Goal: Find specific page/section: Find specific page/section

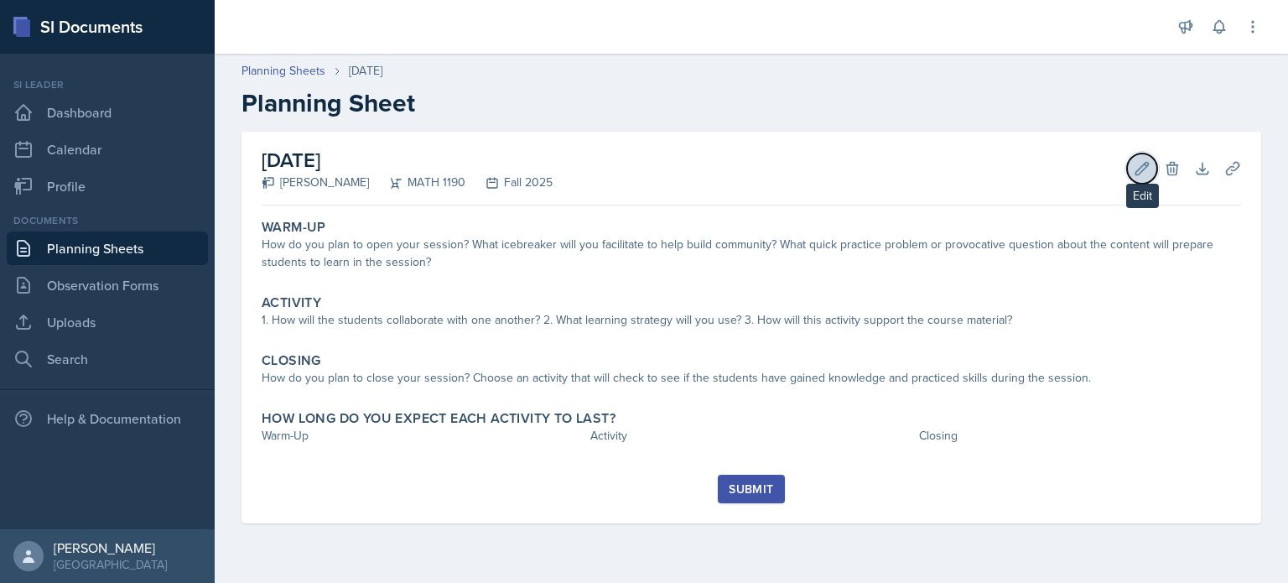
click at [1139, 163] on icon at bounding box center [1141, 168] width 17 height 17
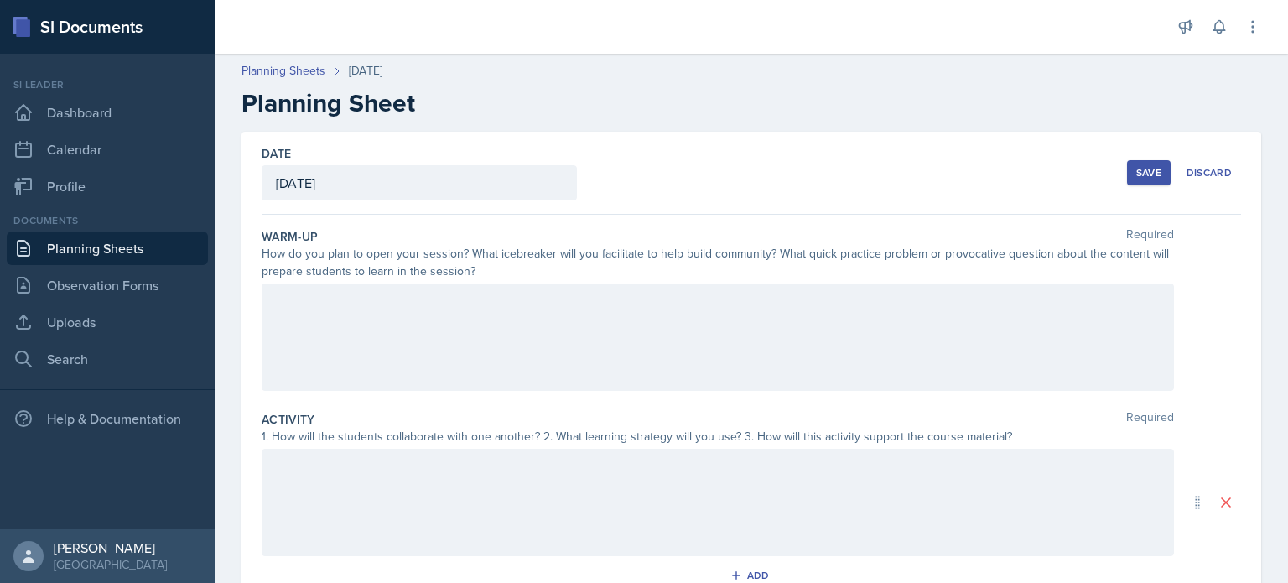
scroll to position [70, 0]
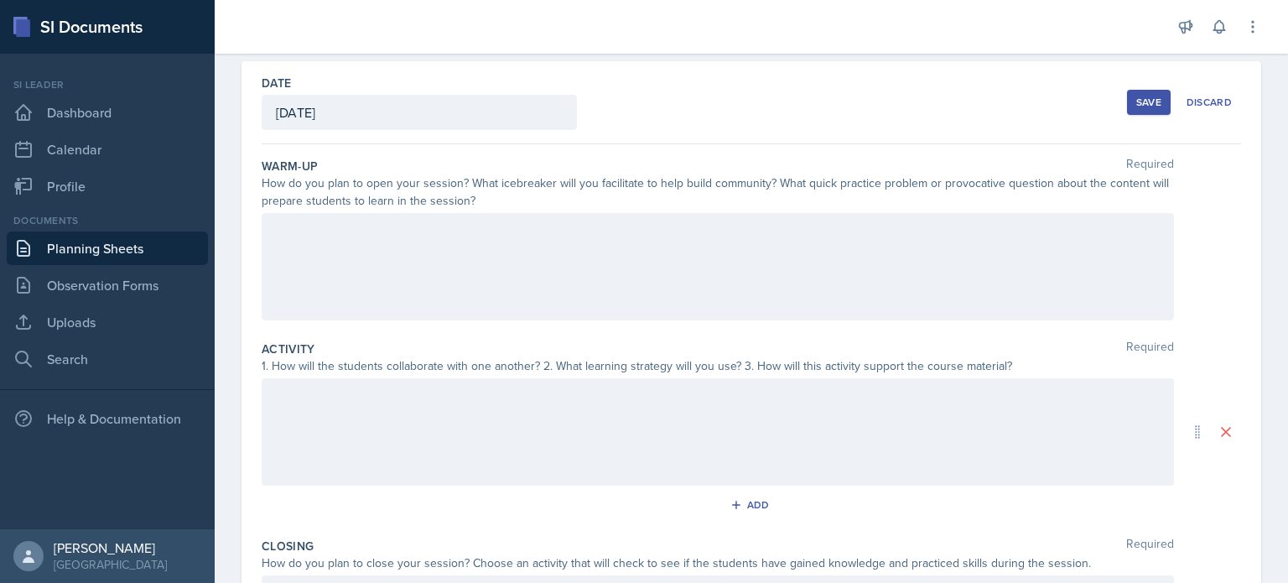
click at [620, 257] on div at bounding box center [718, 266] width 912 height 107
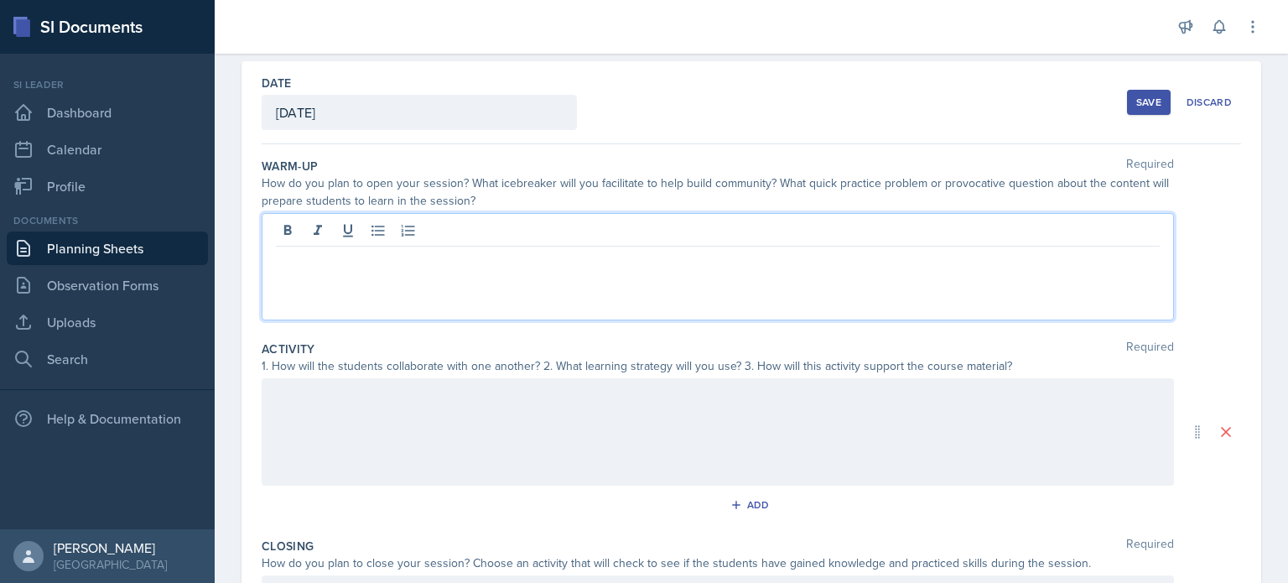
scroll to position [99, 0]
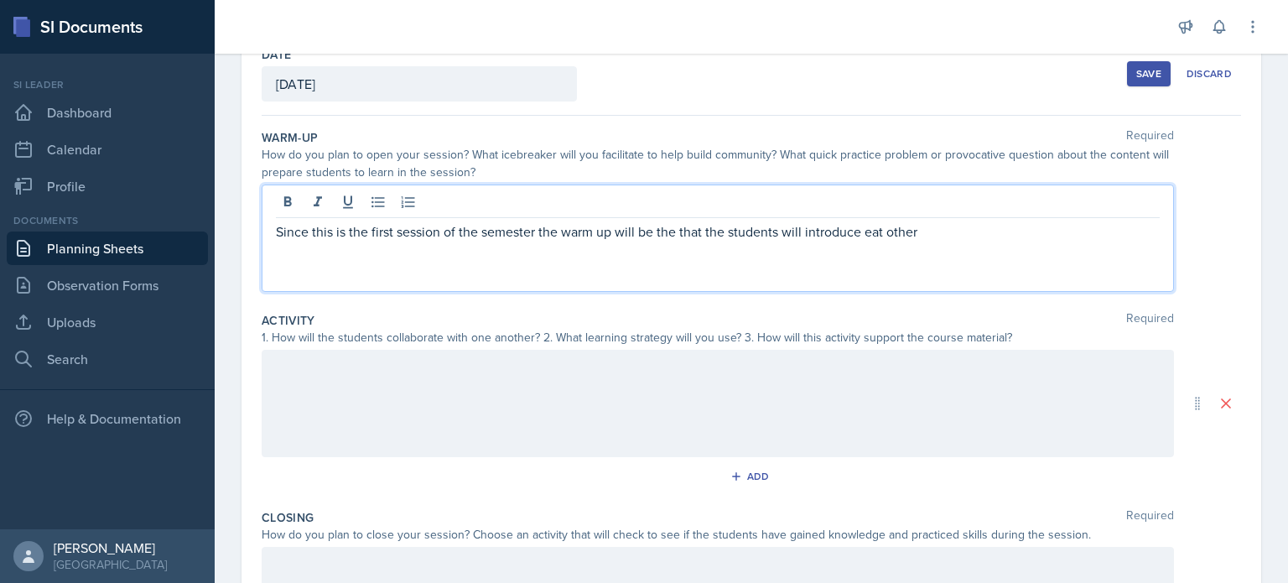
click at [880, 232] on p "Since this is the first session of the semester the warm up will be the that th…" at bounding box center [718, 231] width 884 height 20
click at [533, 236] on p "Since this is the first session of the semester the warm up will be the that th…" at bounding box center [718, 231] width 884 height 20
click at [960, 234] on p "Since this is the first session of the semester, the warm up will be the that t…" at bounding box center [718, 231] width 884 height 20
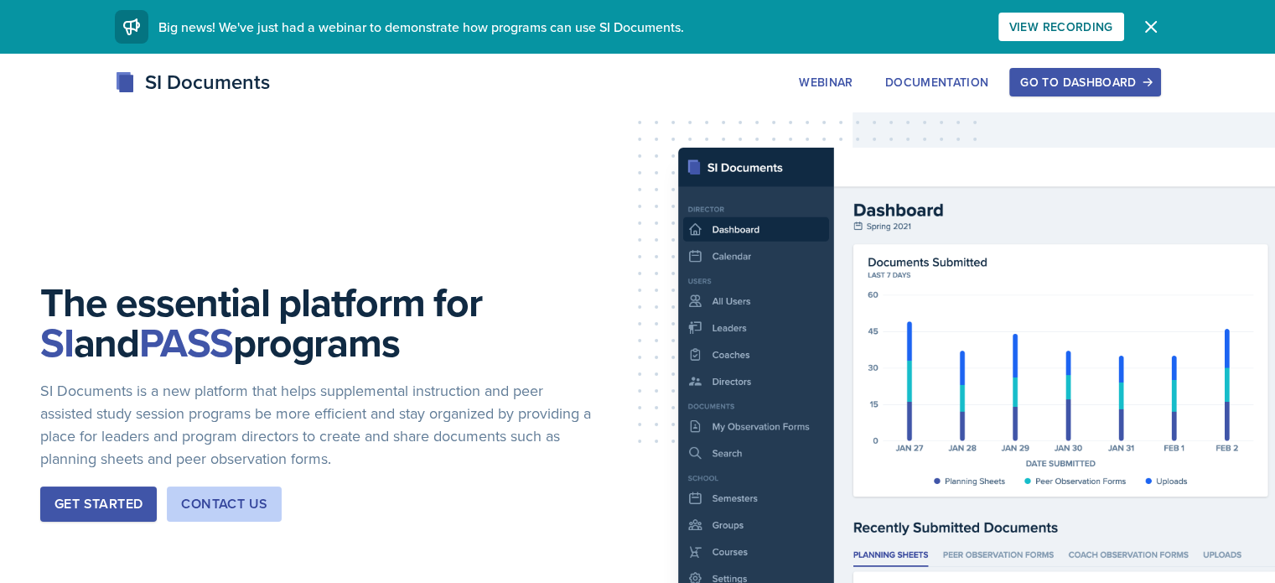
click at [1149, 85] on div "Go to Dashboard" at bounding box center [1084, 81] width 129 height 13
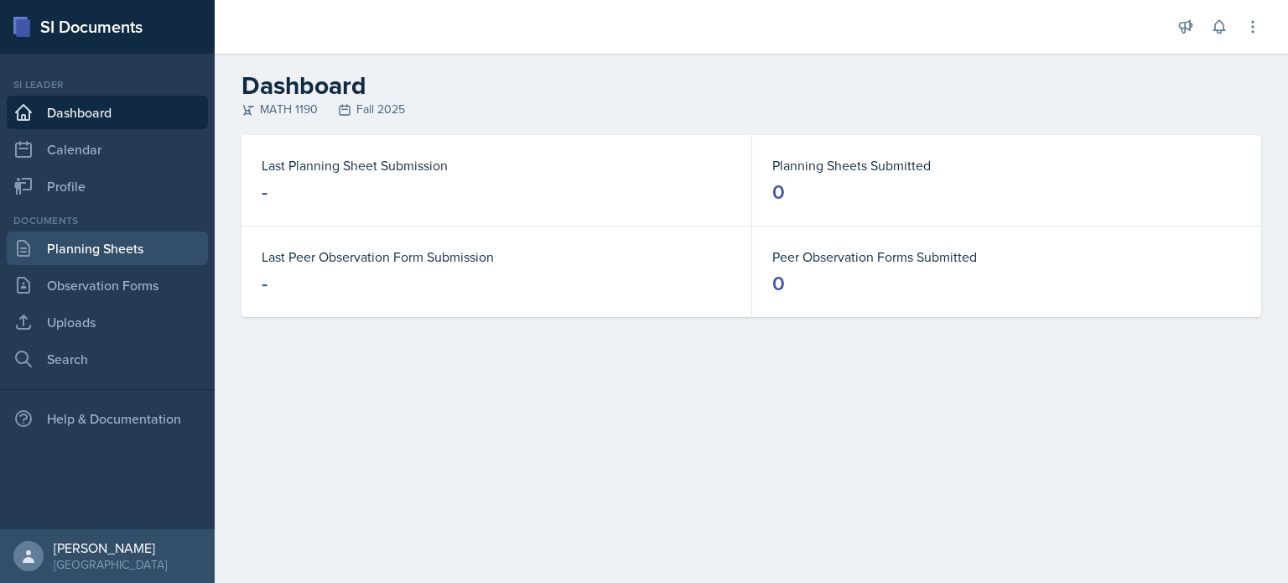
click at [116, 256] on link "Planning Sheets" at bounding box center [107, 248] width 201 height 34
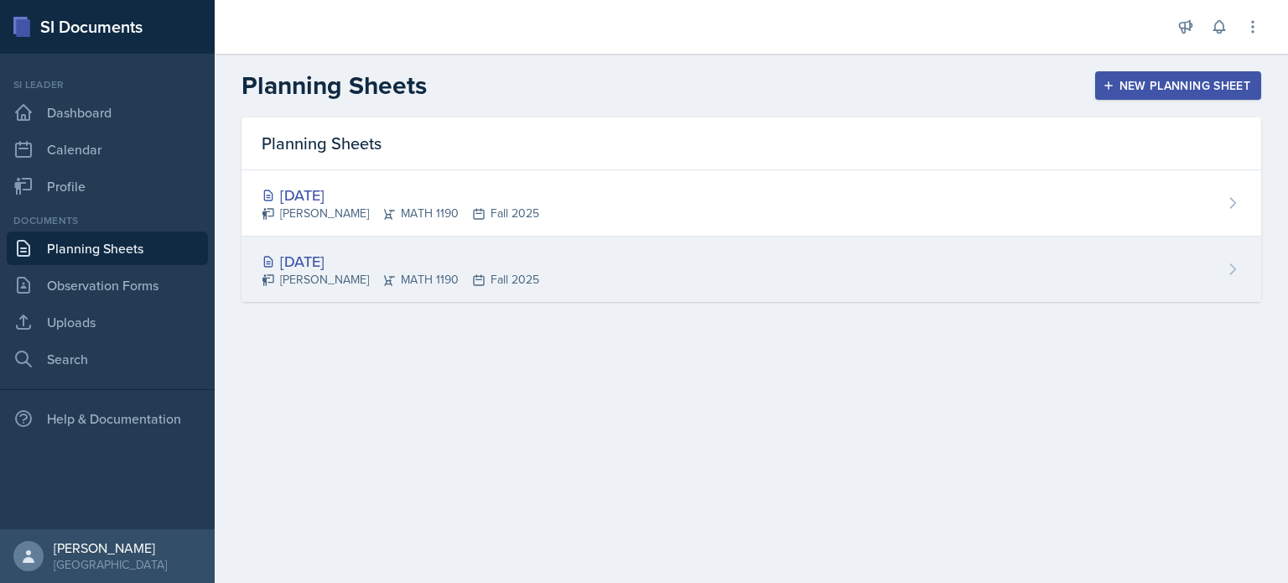
click at [328, 257] on div "Aug 15th, 2025" at bounding box center [401, 261] width 278 height 23
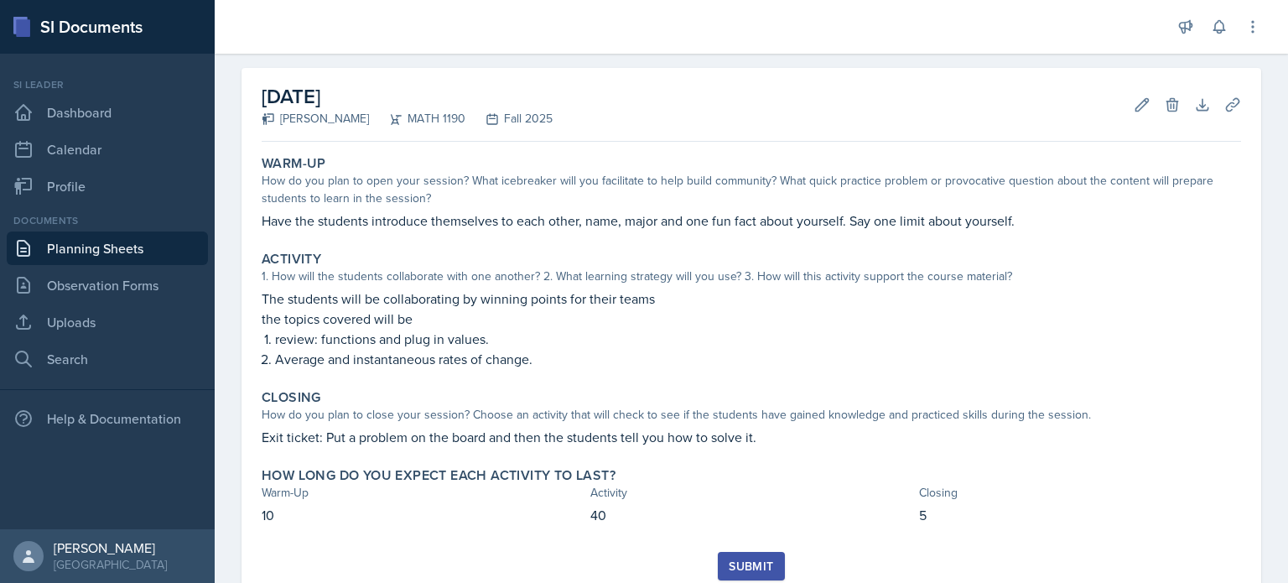
scroll to position [66, 0]
